Goal: Task Accomplishment & Management: Manage account settings

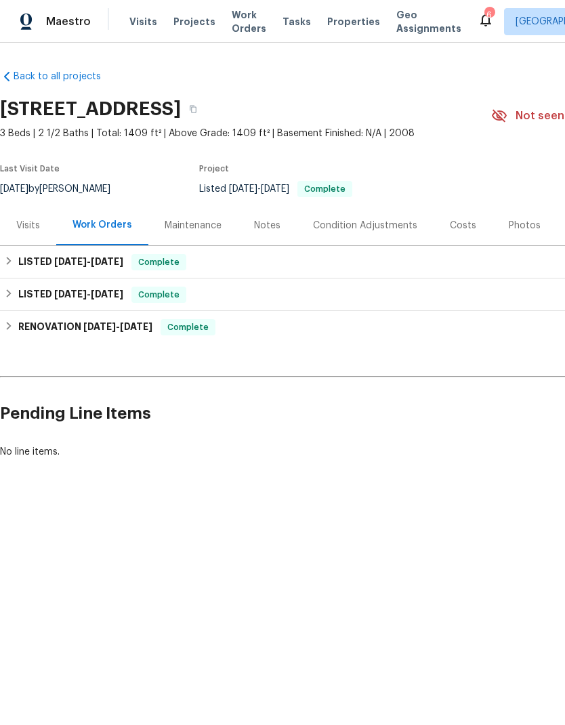
click at [131, 22] on span "Visits" at bounding box center [143, 22] width 28 height 14
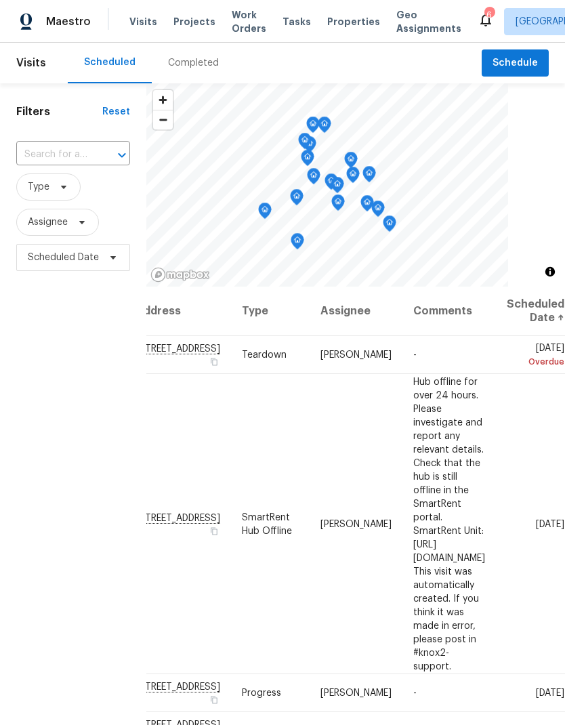
scroll to position [0, 112]
click at [0, 0] on icon at bounding box center [0, 0] width 0 height 0
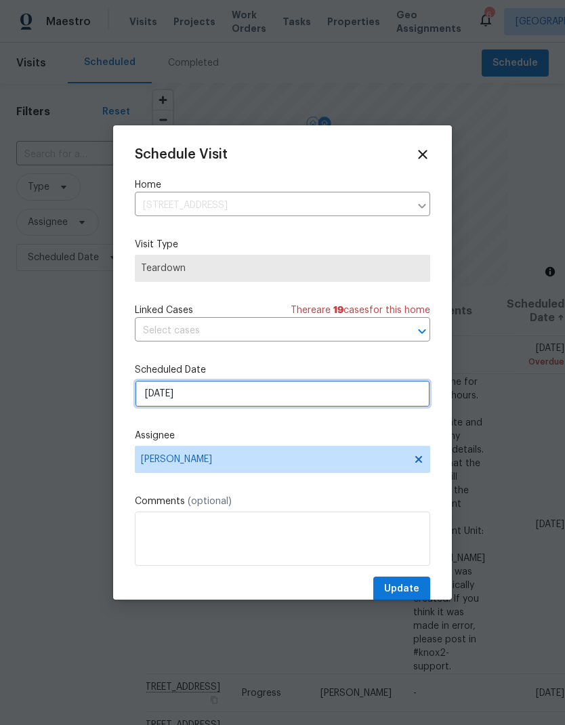
click at [261, 389] on input "[DATE]" at bounding box center [282, 393] width 295 height 27
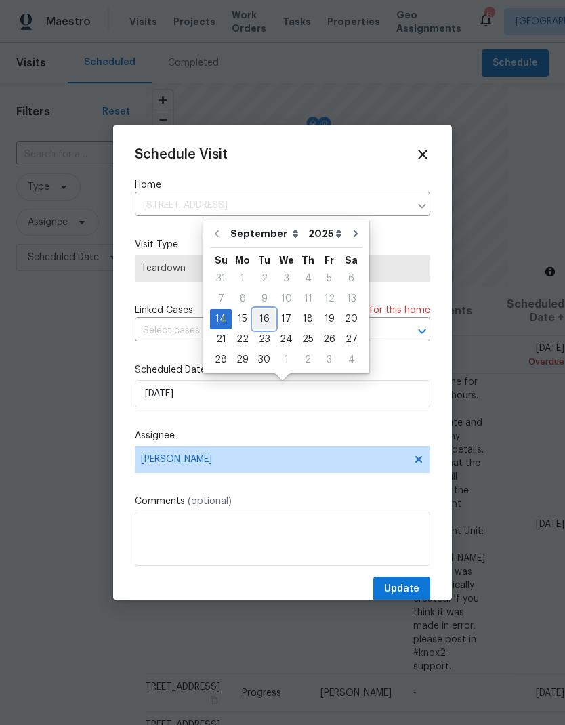
click at [261, 320] on div "16" at bounding box center [264, 318] width 22 height 19
type input "[DATE]"
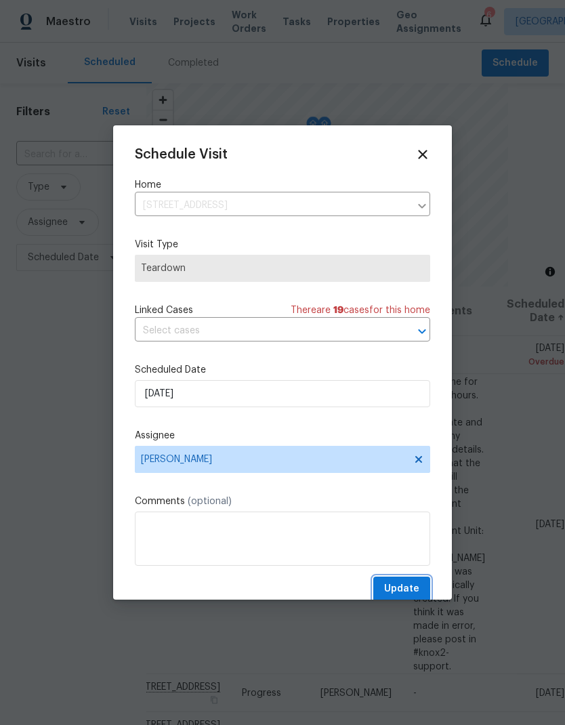
click at [412, 593] on span "Update" at bounding box center [401, 588] width 35 height 17
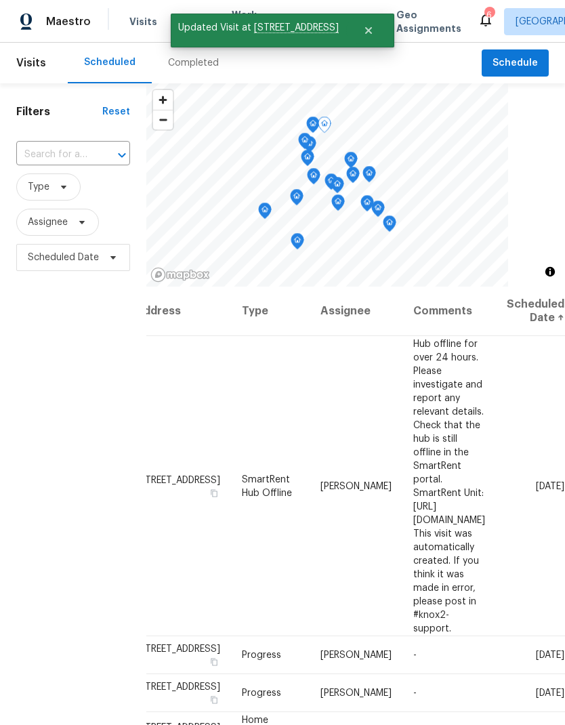
click at [531, 398] on td "[DATE]" at bounding box center [530, 486] width 69 height 300
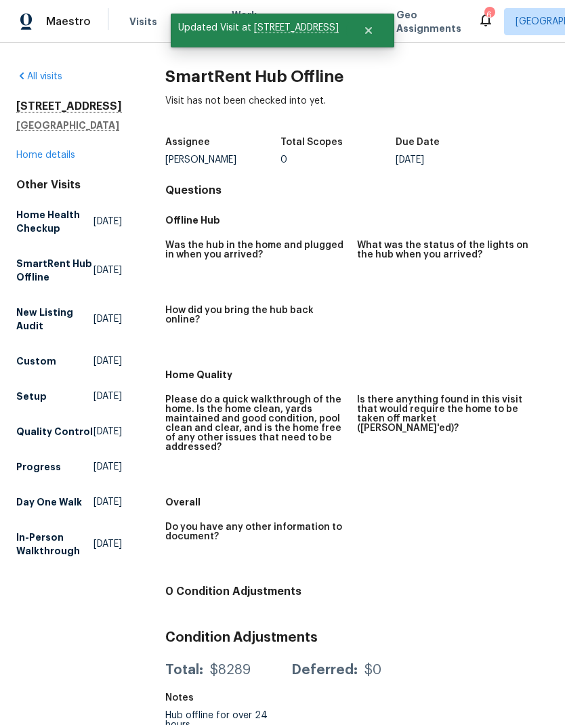
click at [141, 16] on span "Visits" at bounding box center [143, 22] width 28 height 14
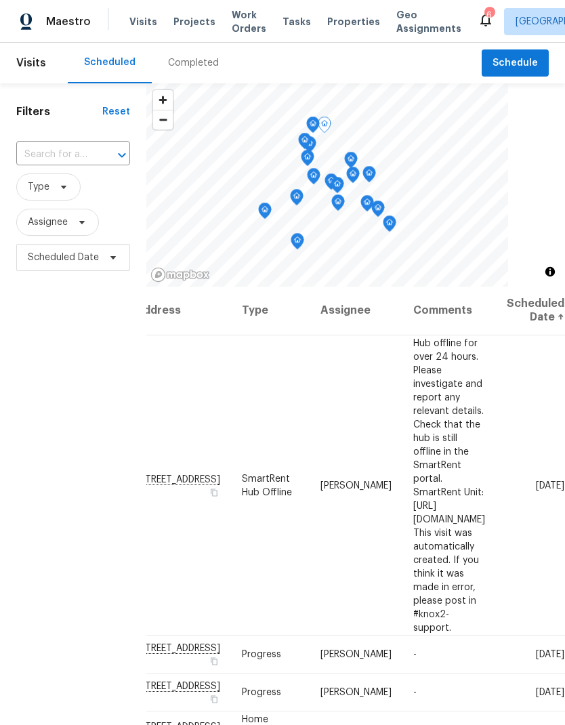
scroll to position [1, 112]
click at [0, 0] on icon at bounding box center [0, 0] width 0 height 0
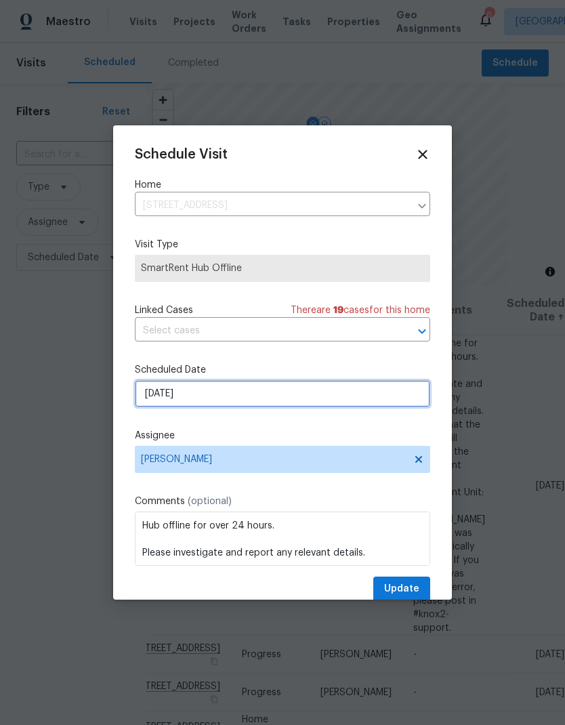
click at [156, 396] on input "[DATE]" at bounding box center [282, 393] width 295 height 27
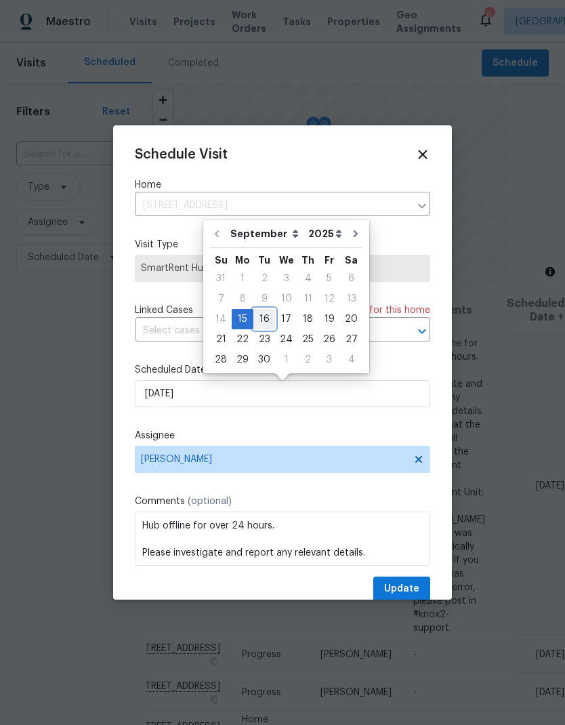
click at [260, 321] on div "16" at bounding box center [264, 318] width 22 height 19
type input "[DATE]"
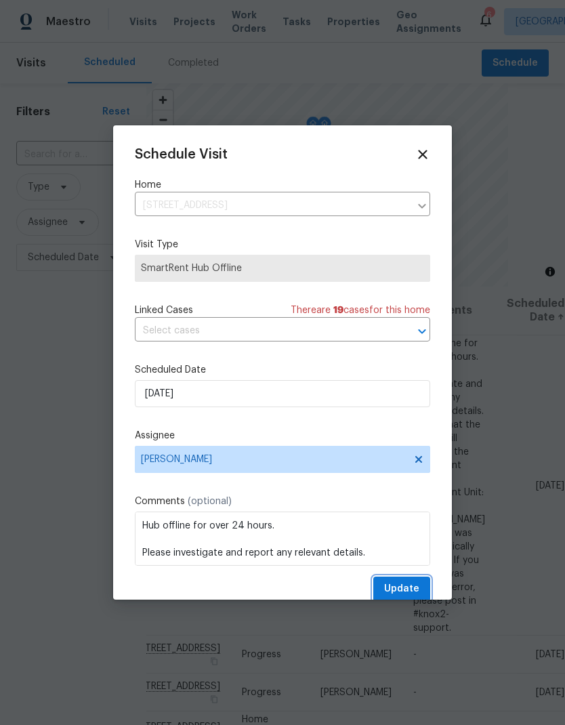
click at [421, 586] on button "Update" at bounding box center [401, 588] width 57 height 25
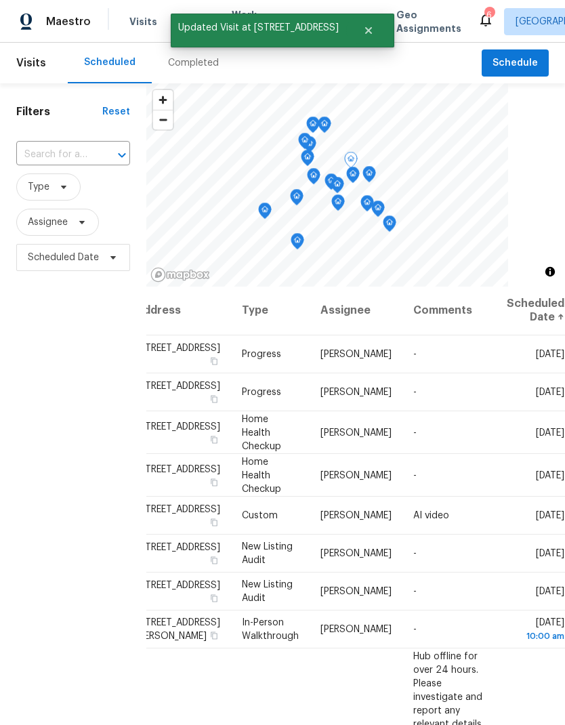
click at [0, 0] on icon at bounding box center [0, 0] width 0 height 0
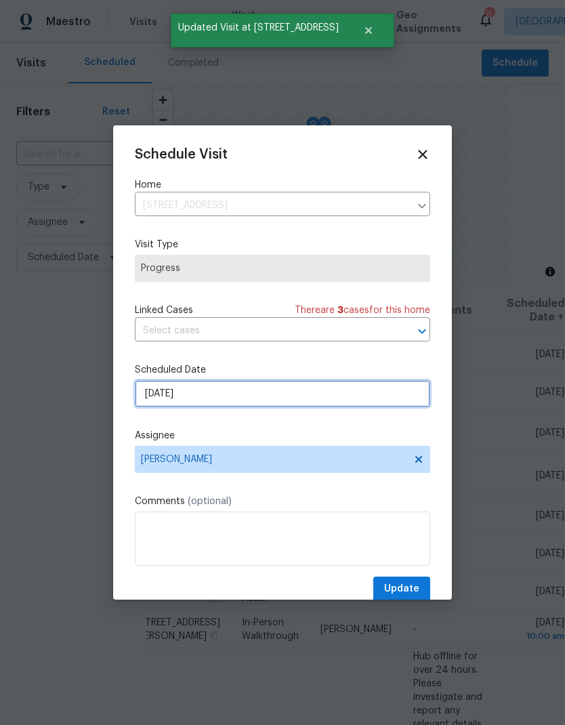
click at [166, 400] on input "[DATE]" at bounding box center [282, 393] width 295 height 27
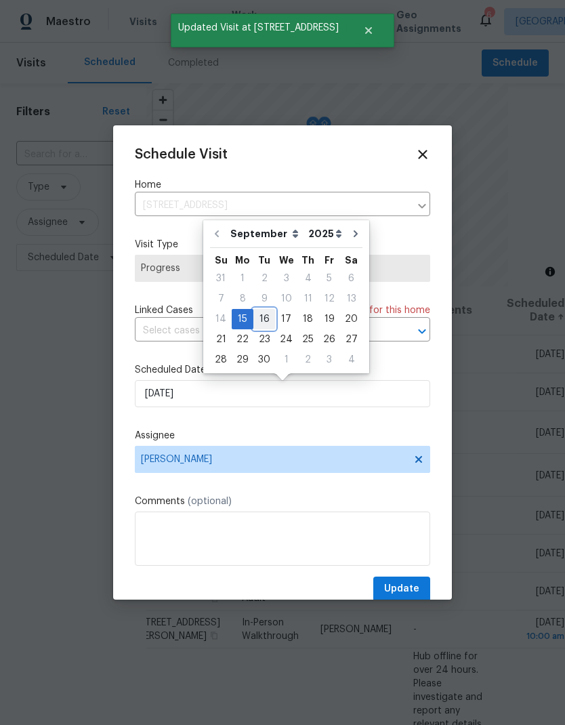
click at [260, 322] on div "16" at bounding box center [264, 318] width 22 height 19
type input "[DATE]"
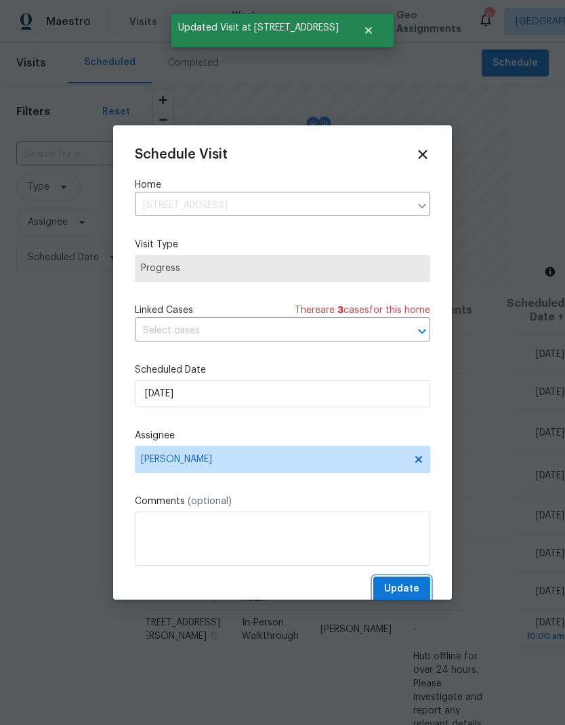
click at [423, 586] on button "Update" at bounding box center [401, 588] width 57 height 25
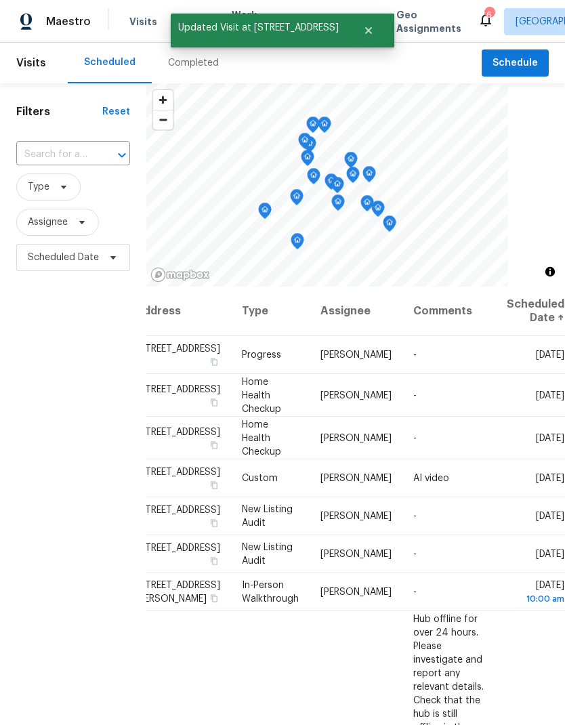
scroll to position [0, 112]
click at [0, 0] on icon at bounding box center [0, 0] width 0 height 0
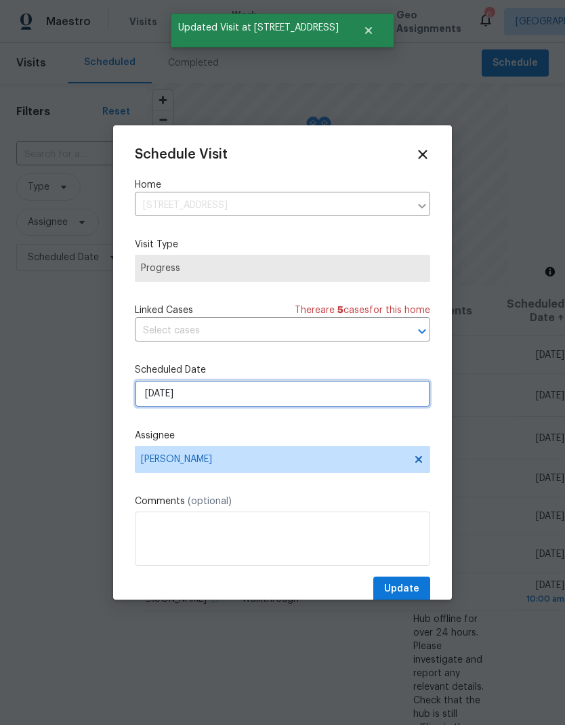
click at [163, 383] on input "[DATE]" at bounding box center [282, 393] width 295 height 27
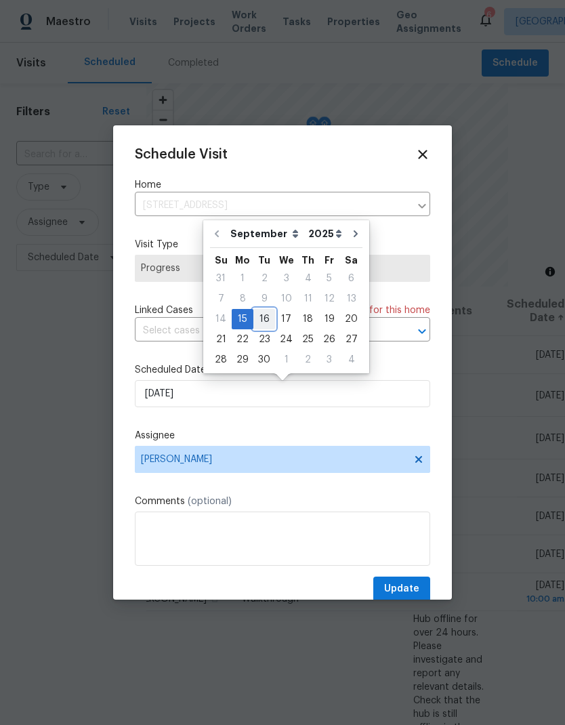
click at [257, 320] on div "16" at bounding box center [264, 318] width 22 height 19
type input "[DATE]"
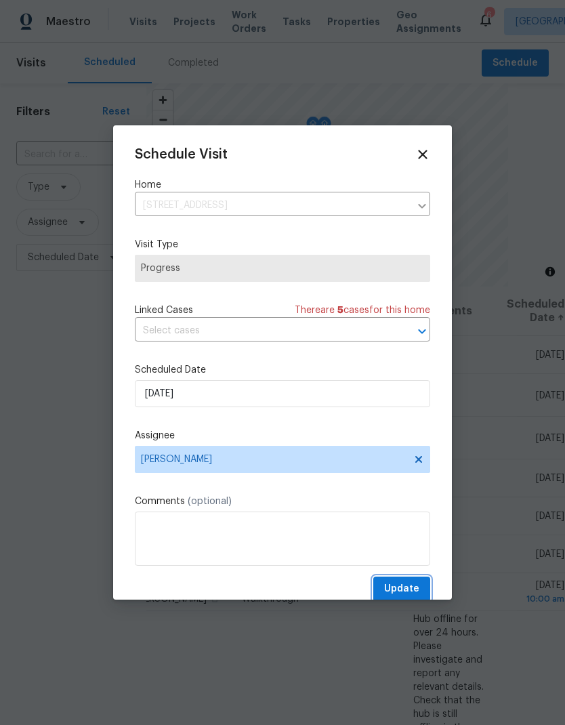
click at [408, 585] on span "Update" at bounding box center [401, 588] width 35 height 17
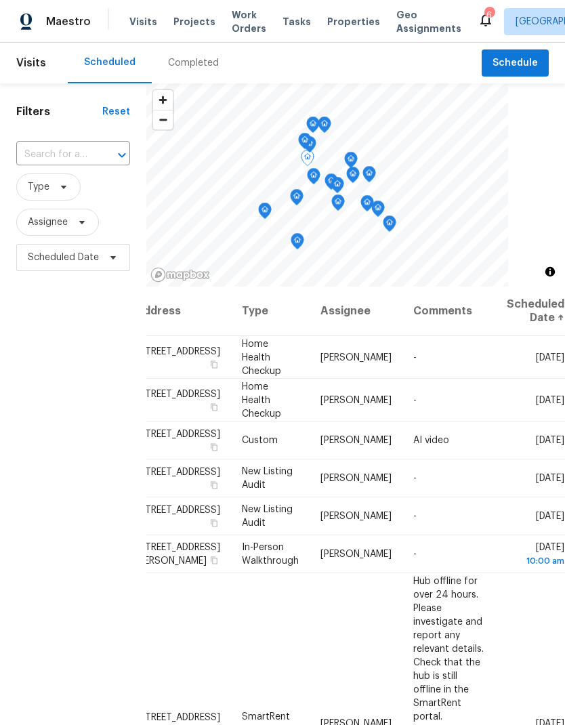
click at [0, 0] on icon at bounding box center [0, 0] width 0 height 0
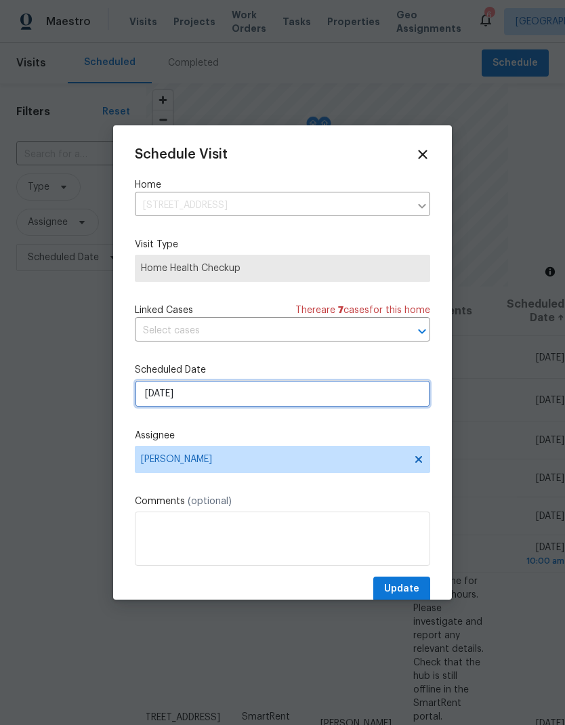
click at [160, 393] on input "[DATE]" at bounding box center [282, 393] width 295 height 27
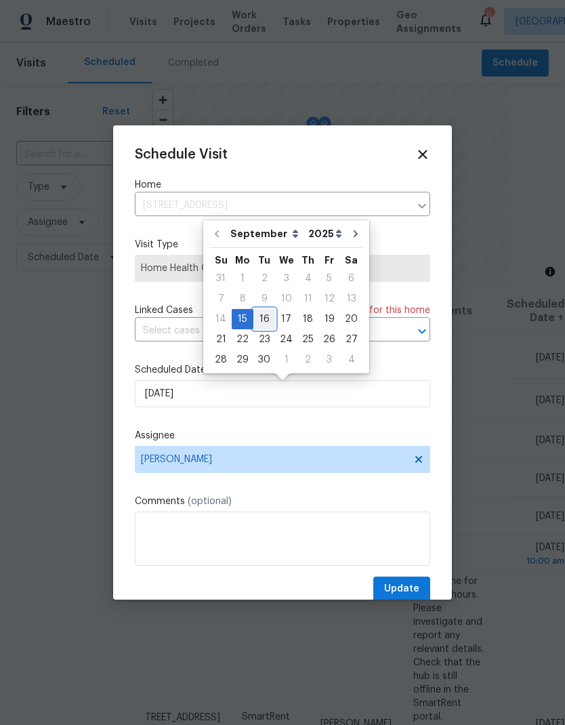
click at [260, 324] on div "16" at bounding box center [264, 318] width 22 height 19
type input "[DATE]"
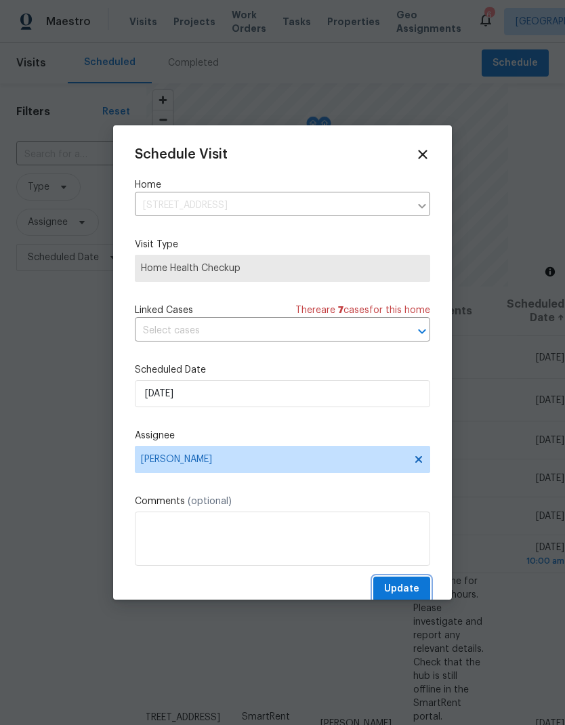
click at [391, 589] on span "Update" at bounding box center [401, 588] width 35 height 17
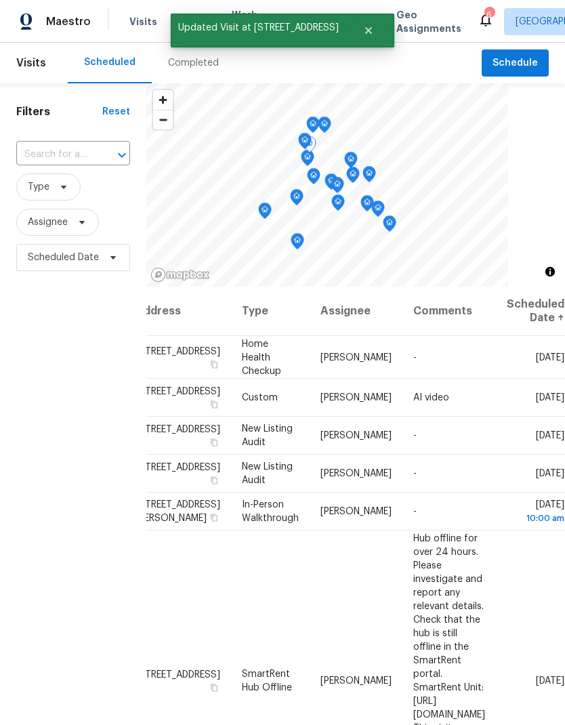
click at [0, 0] on icon at bounding box center [0, 0] width 0 height 0
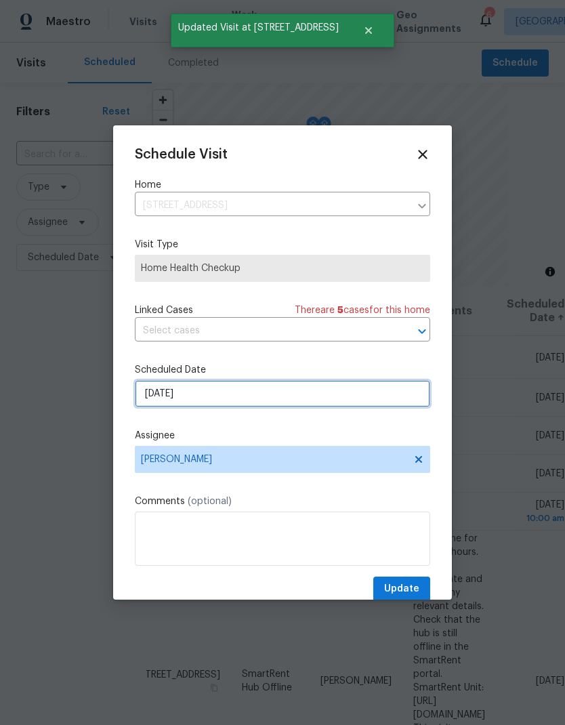
click at [162, 403] on input "[DATE]" at bounding box center [282, 393] width 295 height 27
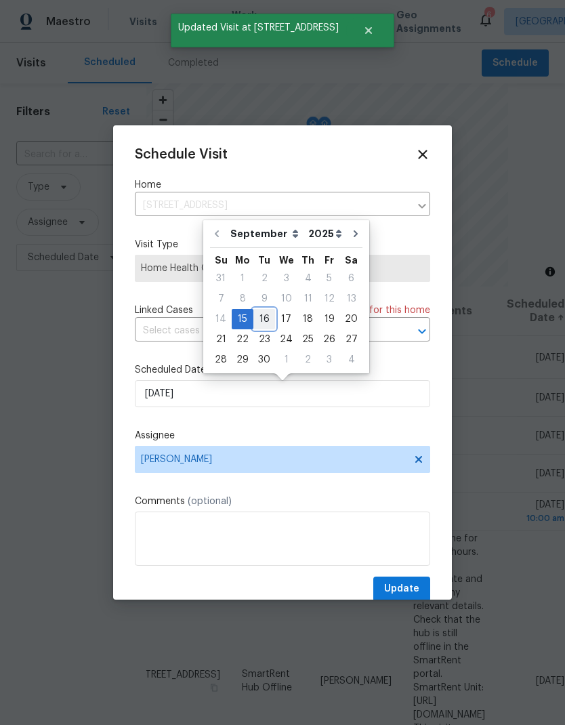
click at [259, 324] on div "16" at bounding box center [264, 318] width 22 height 19
type input "[DATE]"
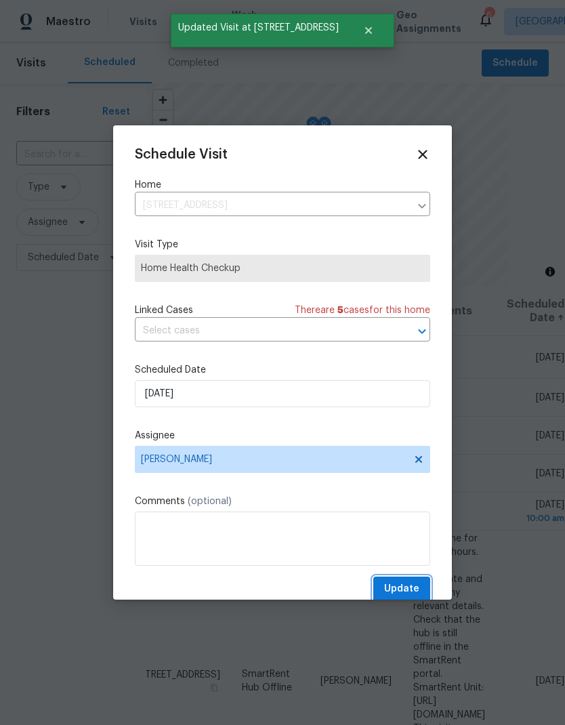
click at [407, 597] on span "Update" at bounding box center [401, 588] width 35 height 17
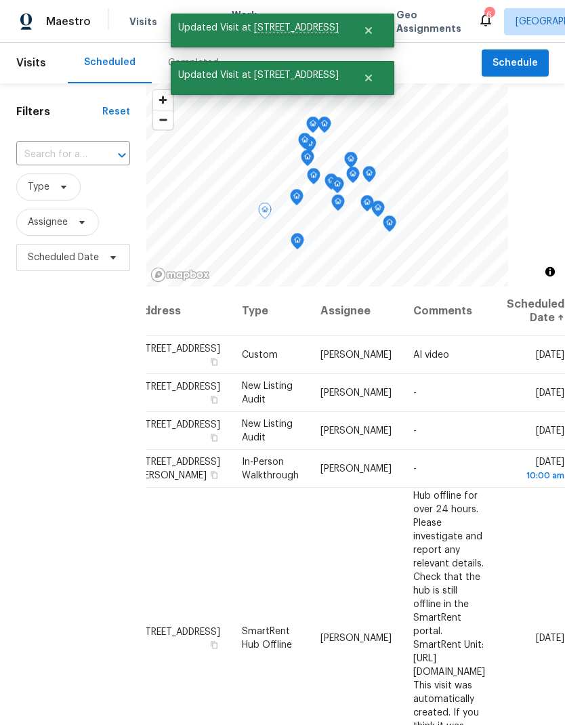
click at [0, 0] on icon at bounding box center [0, 0] width 0 height 0
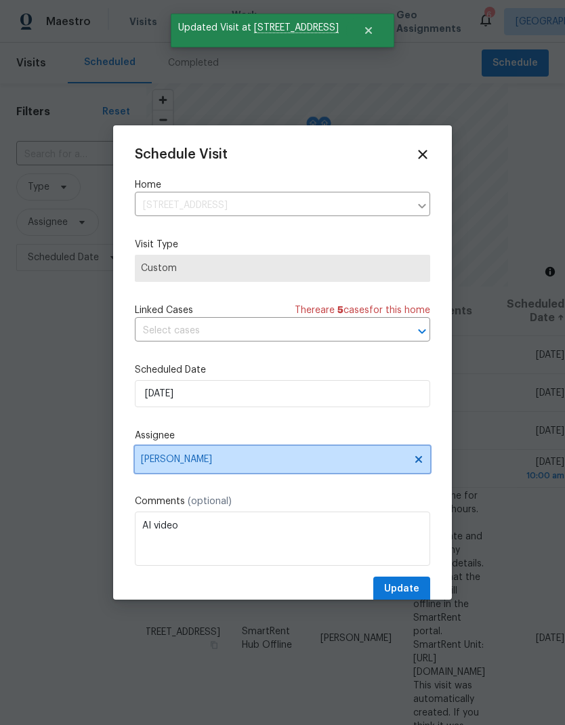
click at [171, 471] on span "[PERSON_NAME]" at bounding box center [282, 459] width 295 height 27
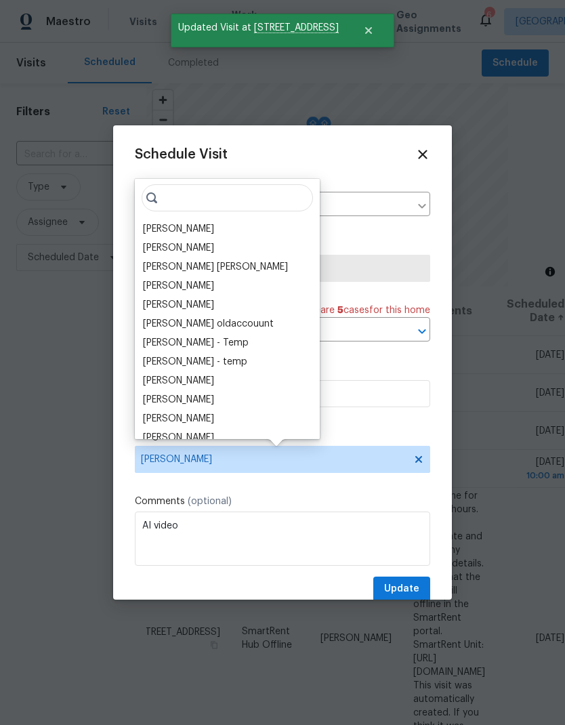
click at [160, 404] on div "[PERSON_NAME]" at bounding box center [178, 400] width 71 height 14
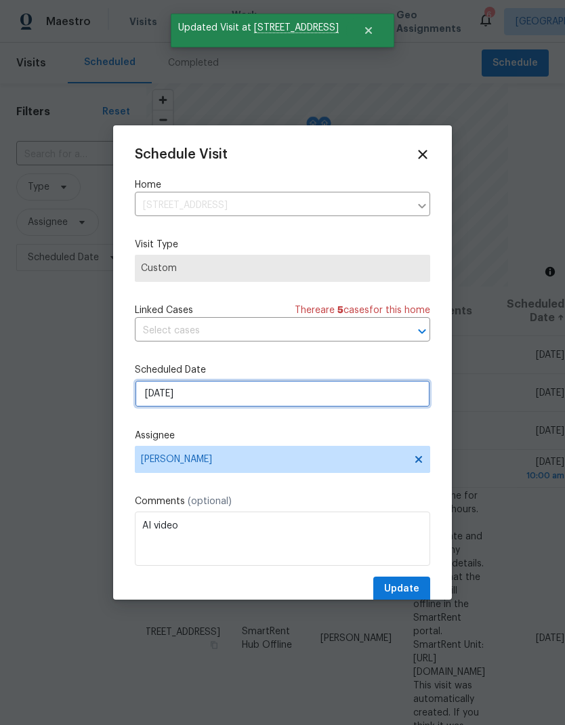
click at [158, 402] on input "[DATE]" at bounding box center [282, 393] width 295 height 27
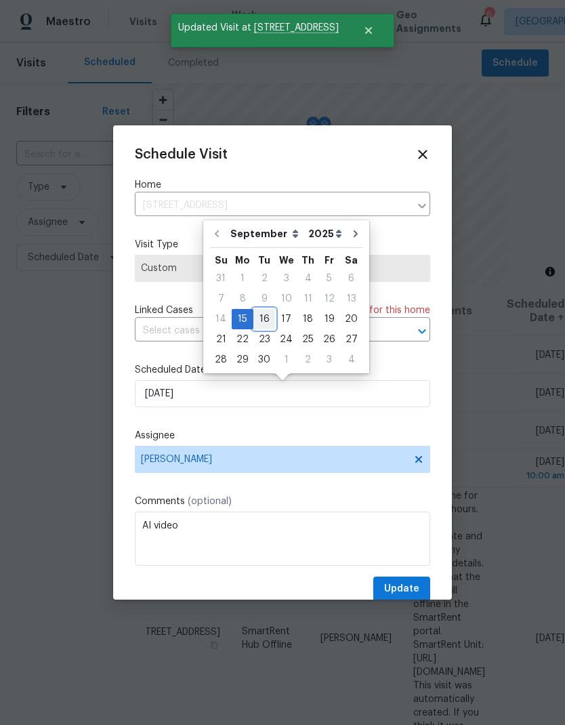
click at [259, 324] on div "16" at bounding box center [264, 318] width 22 height 19
type input "[DATE]"
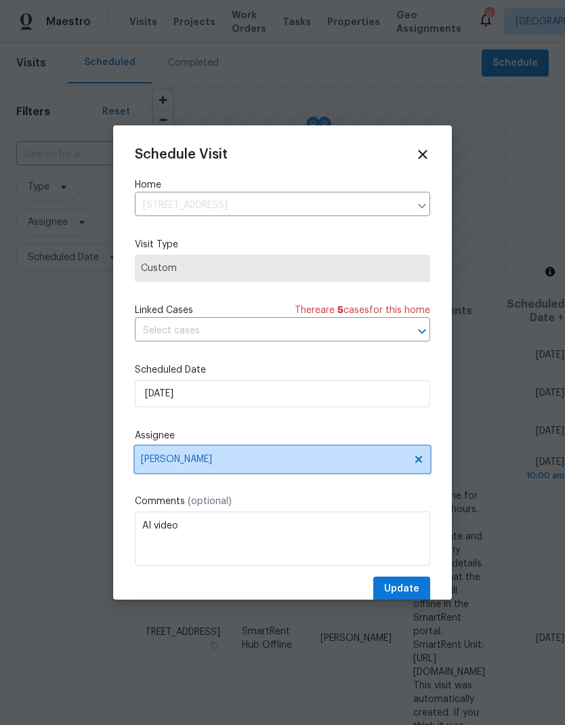
click at [155, 465] on span "[PERSON_NAME]" at bounding box center [273, 459] width 265 height 11
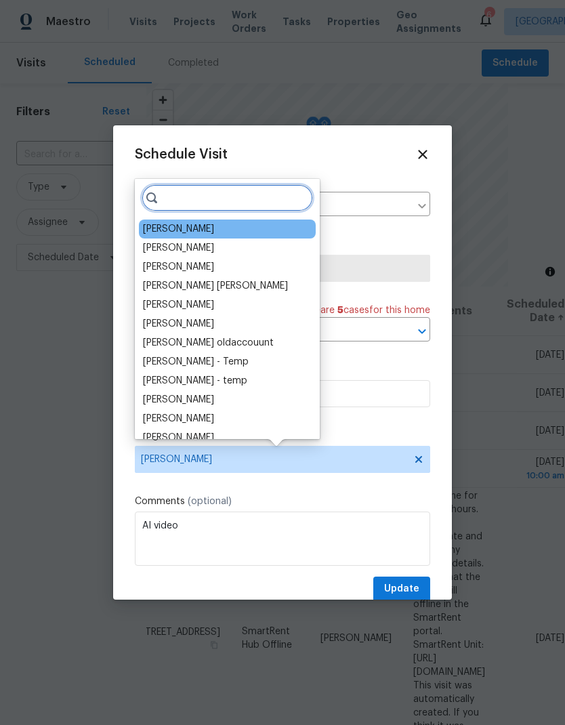
click at [177, 202] on input "search" at bounding box center [227, 197] width 171 height 27
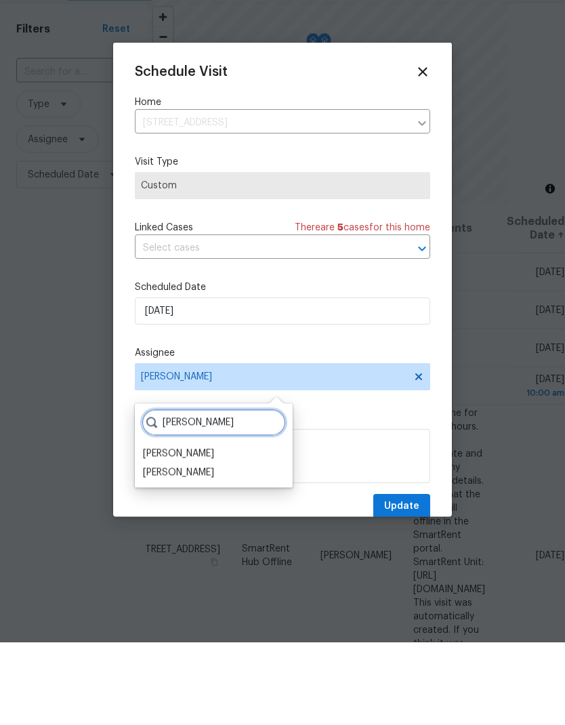
type input "[PERSON_NAME]"
click at [160, 530] on div "[PERSON_NAME]" at bounding box center [178, 537] width 71 height 14
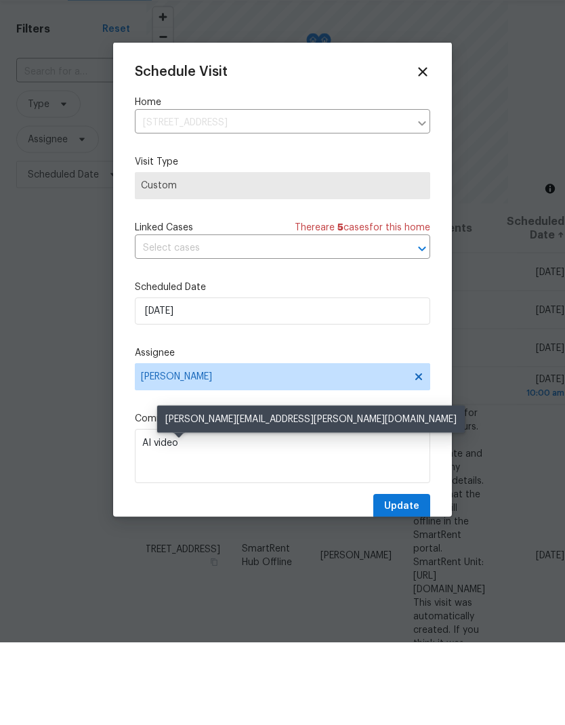
scroll to position [54, 0]
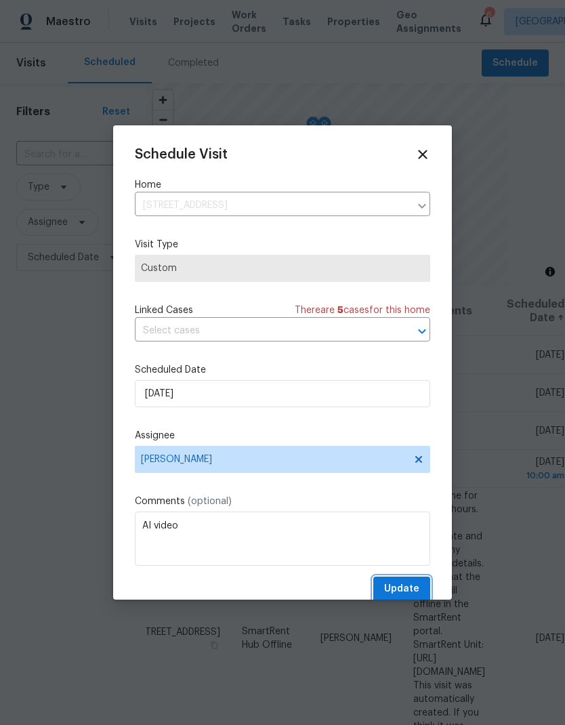
click at [419, 588] on span "Update" at bounding box center [401, 588] width 35 height 17
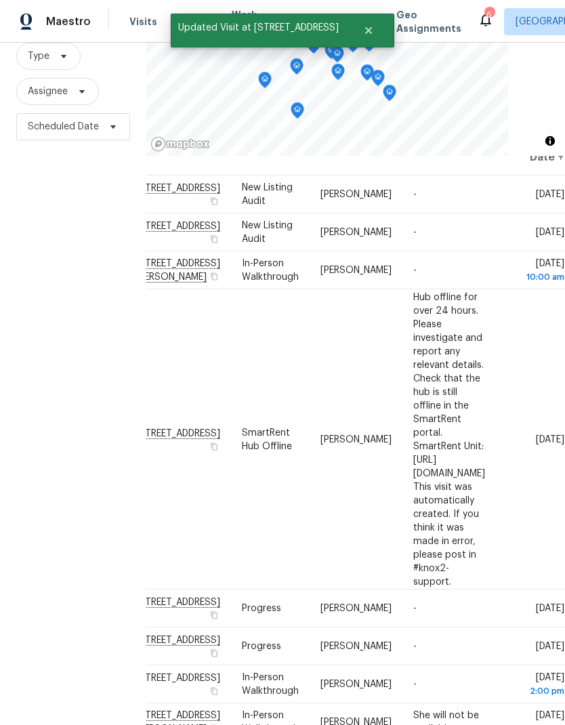
scroll to position [30, 112]
click at [0, 0] on icon at bounding box center [0, 0] width 0 height 0
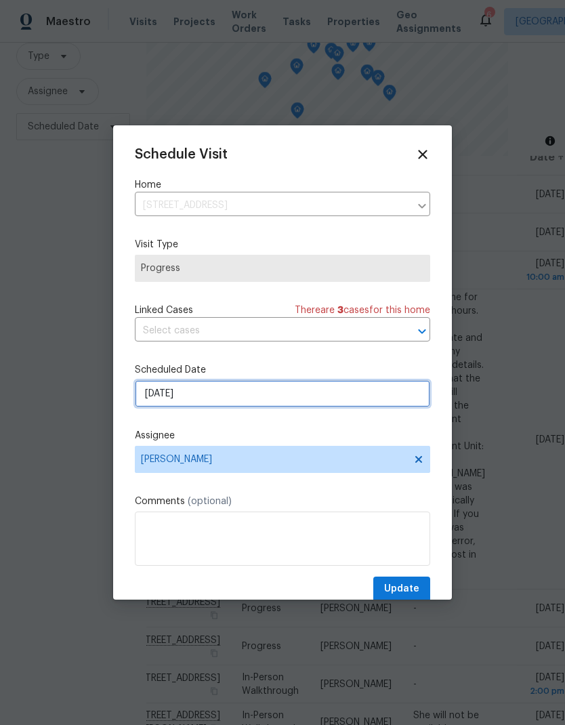
click at [156, 404] on input "[DATE]" at bounding box center [282, 393] width 295 height 27
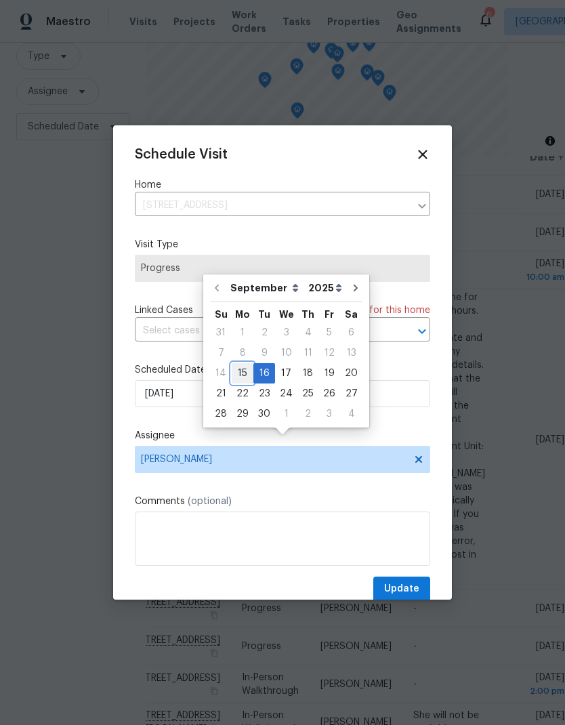
click at [235, 364] on div "15" at bounding box center [243, 373] width 22 height 19
type input "[DATE]"
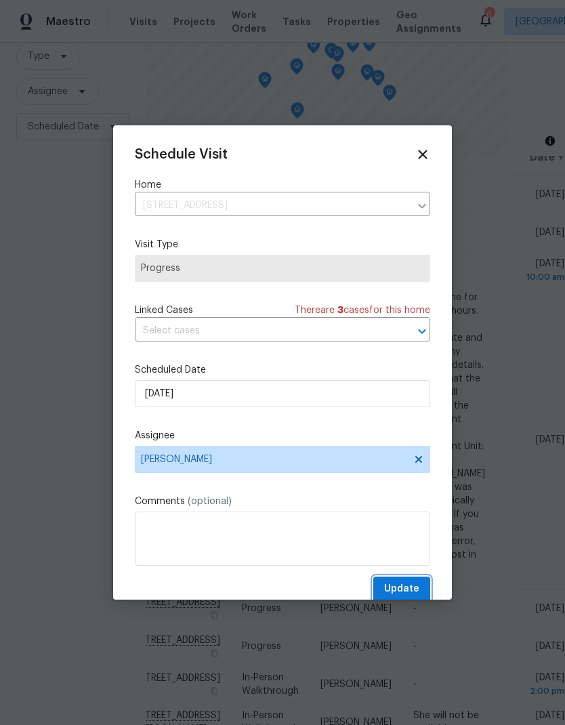
click at [416, 592] on span "Update" at bounding box center [401, 588] width 35 height 17
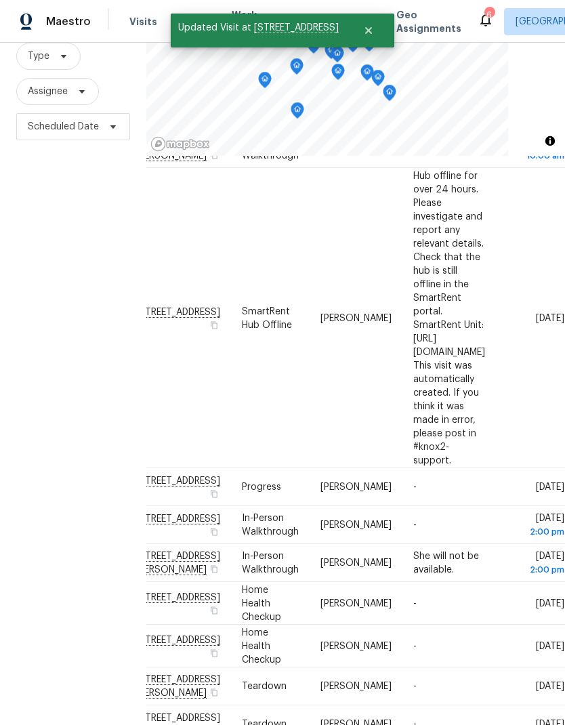
scroll to position [184, 112]
